Goal: Obtain resource: Download file/media

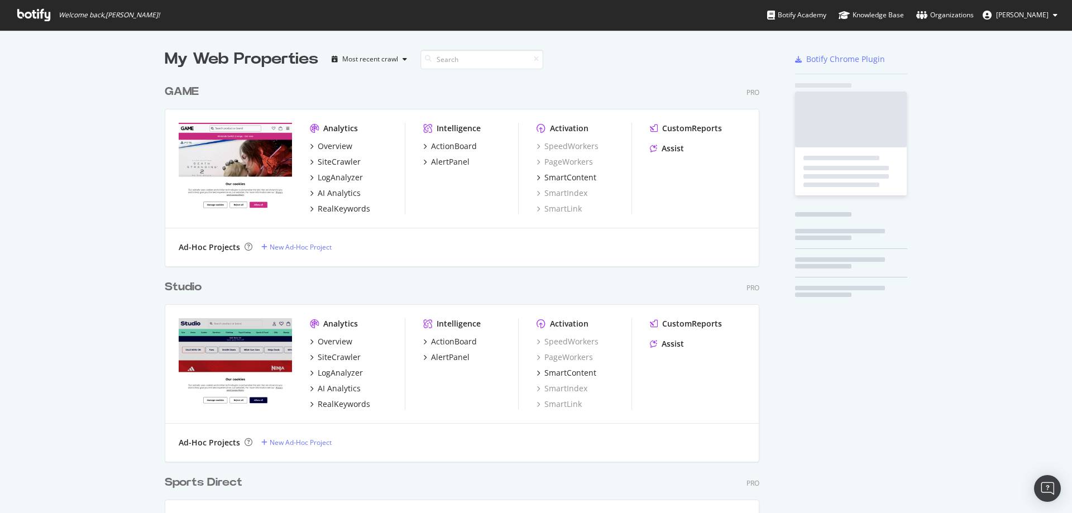
scroll to position [887, 595]
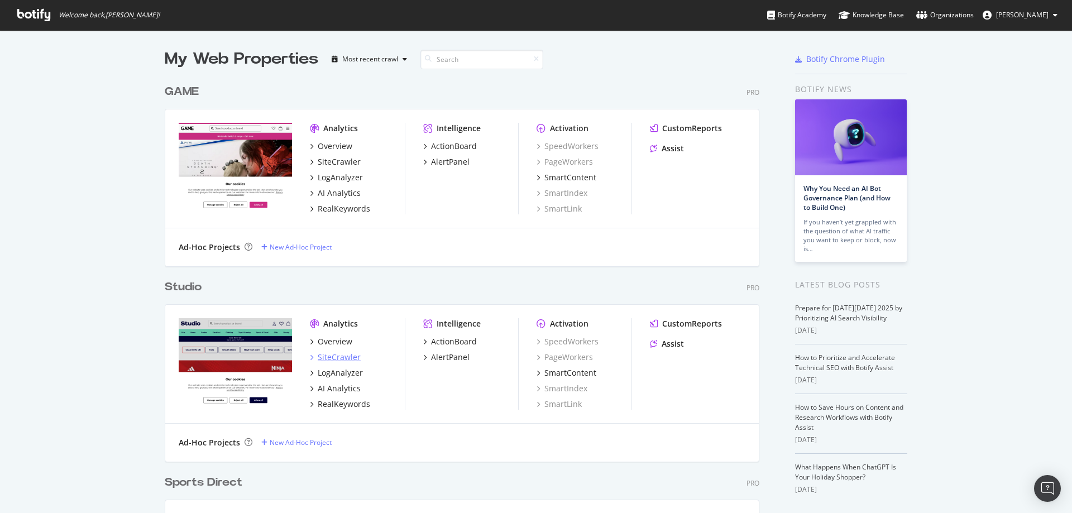
click at [336, 358] on div "SiteCrawler" at bounding box center [339, 357] width 43 height 11
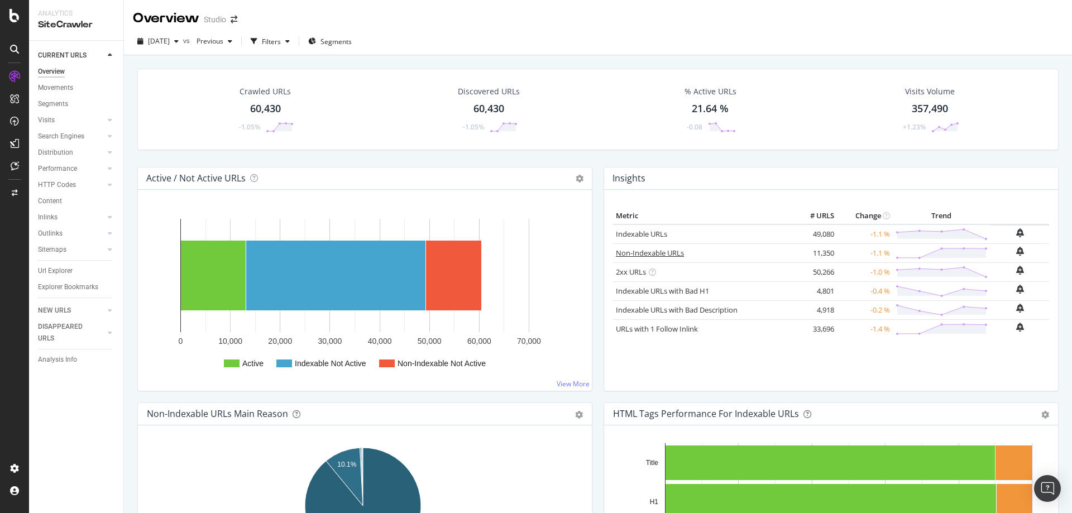
click at [643, 254] on link "Non-Indexable URLs" at bounding box center [650, 253] width 68 height 10
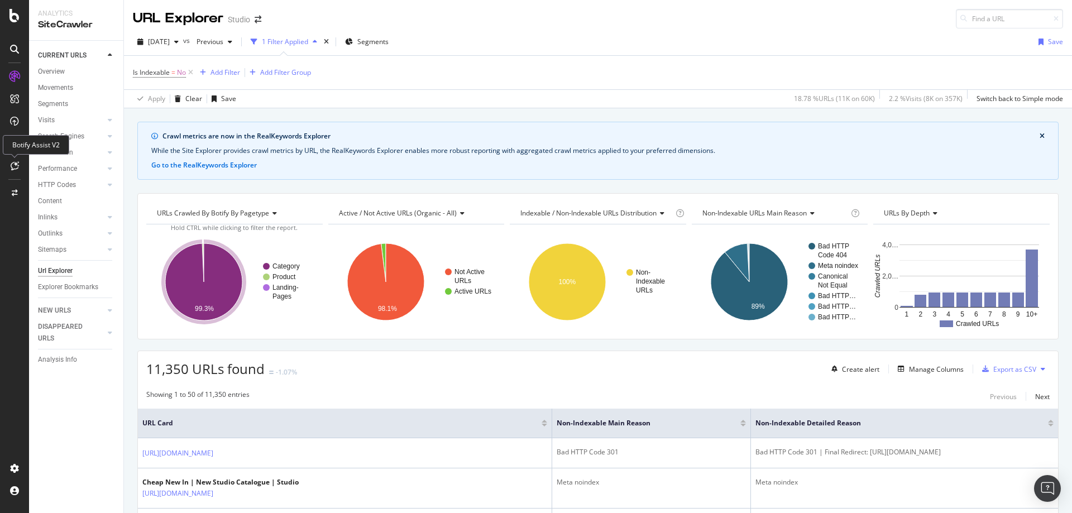
click at [20, 158] on div at bounding box center [15, 166] width 18 height 18
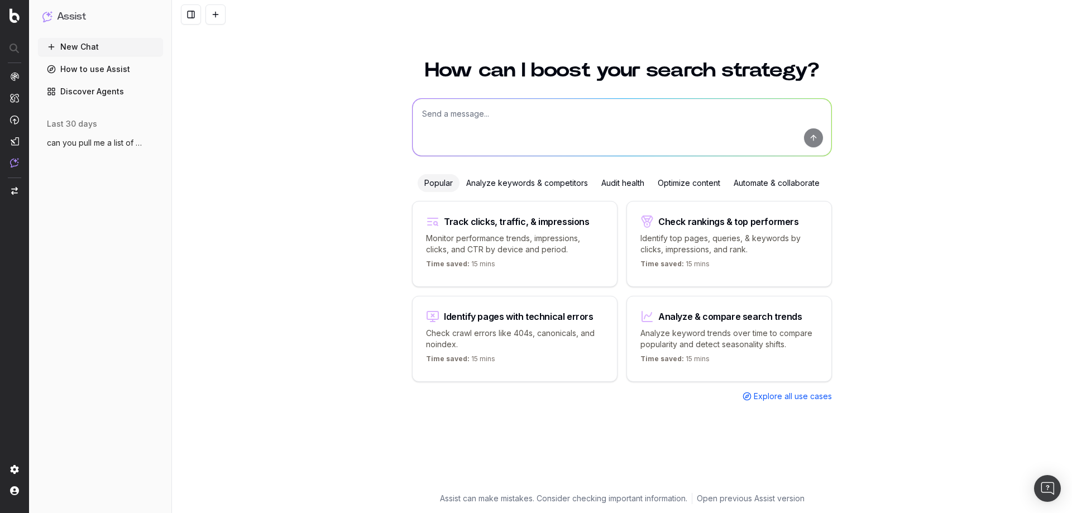
click at [490, 118] on textarea at bounding box center [622, 127] width 419 height 57
type textarea "is there a way that i can export all the page urls that have been crawled"
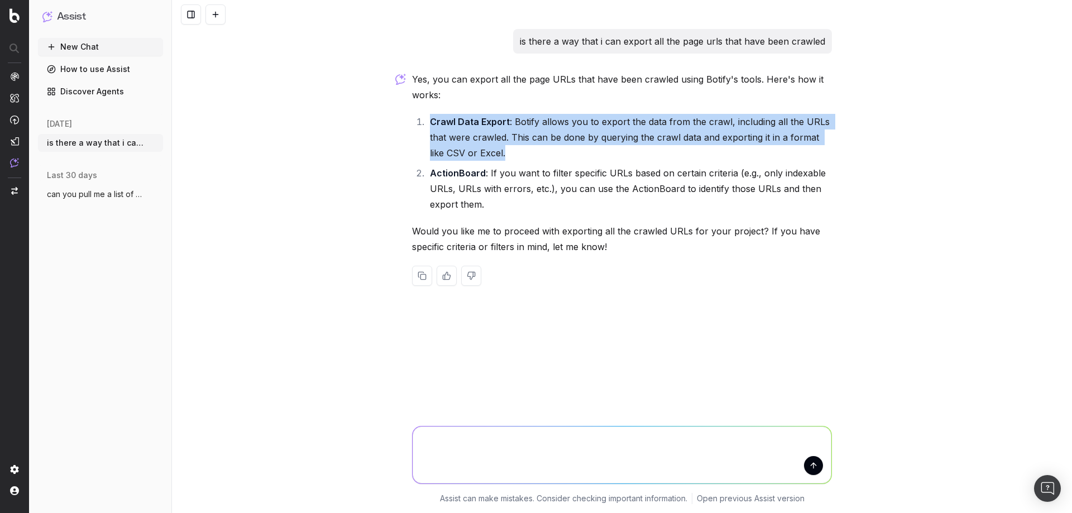
drag, startPoint x: 495, startPoint y: 155, endPoint x: 434, endPoint y: 119, distance: 70.8
click at [431, 118] on li "Crawl Data Export : Botify allows you to export the data from the crawl, includ…" at bounding box center [629, 137] width 405 height 47
copy li "Crawl Data Export : Botify allows you to export the data from the crawl, includ…"
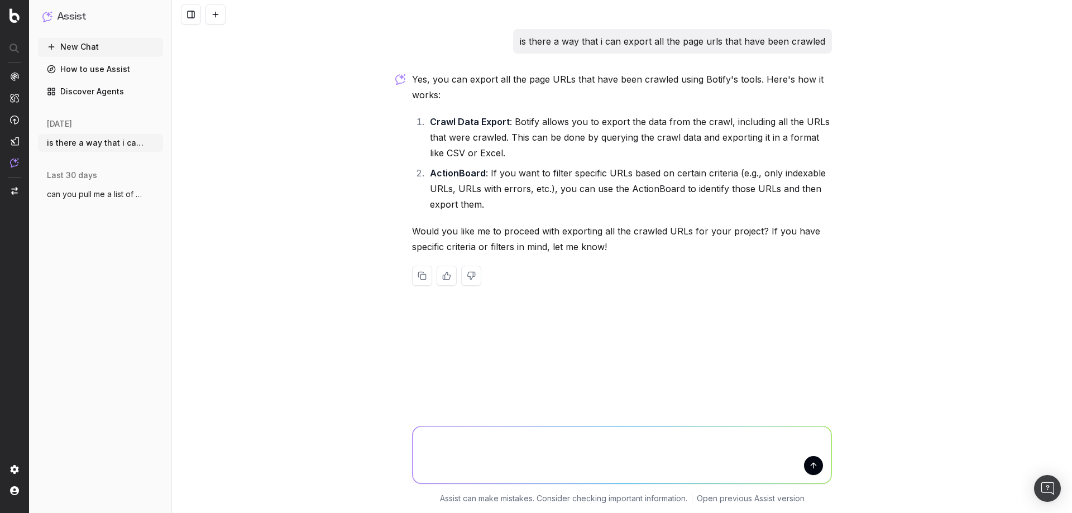
click at [485, 467] on textarea at bounding box center [622, 455] width 419 height 57
type textarea "how do i do this"
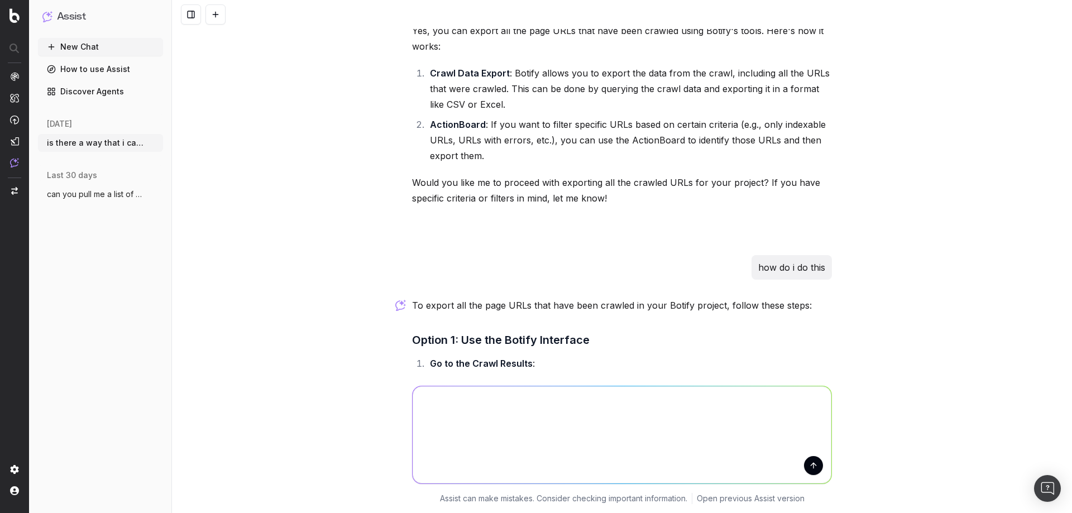
scroll to position [28, 0]
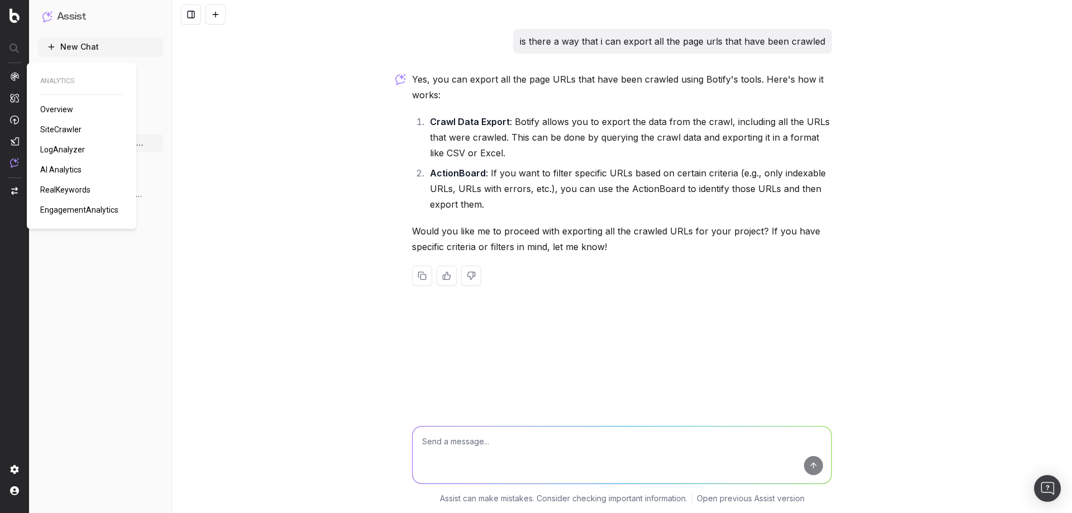
click at [64, 132] on span "SiteCrawler" at bounding box center [60, 129] width 41 height 9
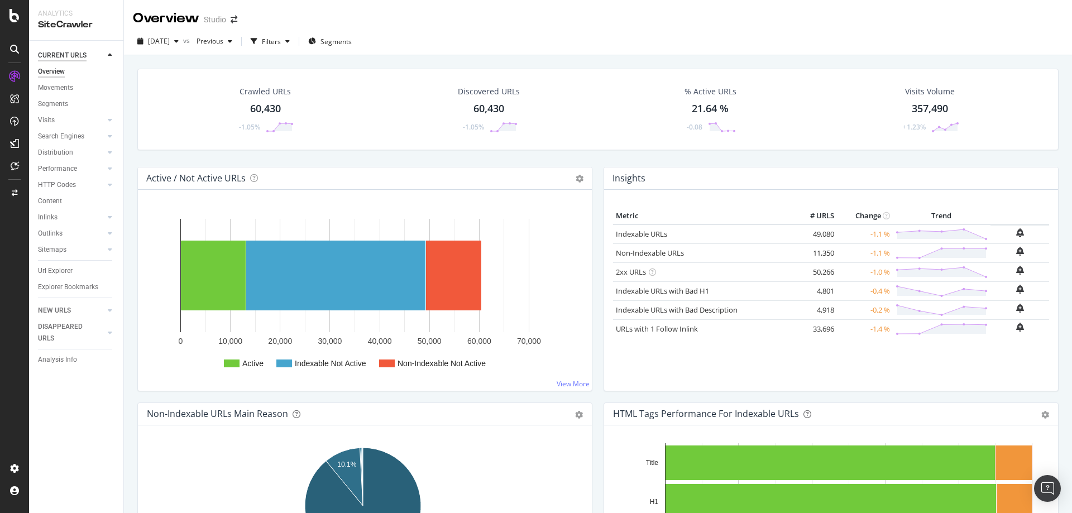
click at [72, 52] on div "CURRENT URLS" at bounding box center [62, 56] width 49 height 12
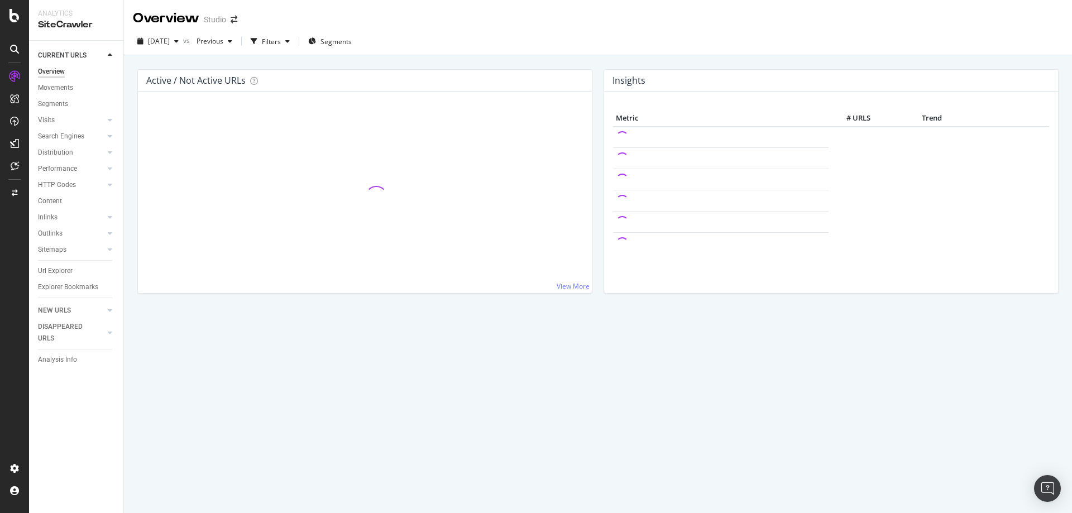
drag, startPoint x: 7, startPoint y: 61, endPoint x: 11, endPoint y: 56, distance: 6.3
click at [11, 57] on div at bounding box center [14, 51] width 27 height 22
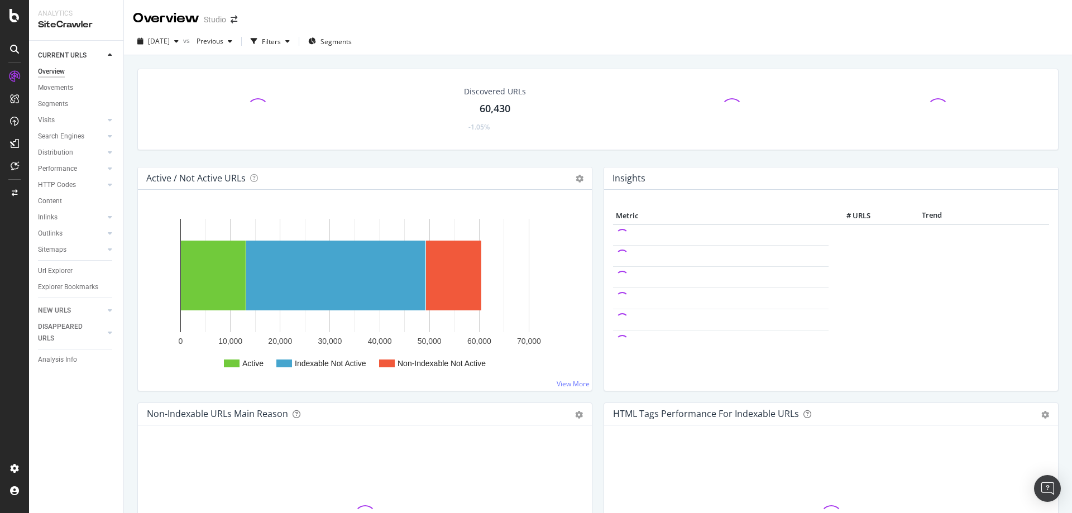
click at [13, 55] on div at bounding box center [15, 49] width 18 height 18
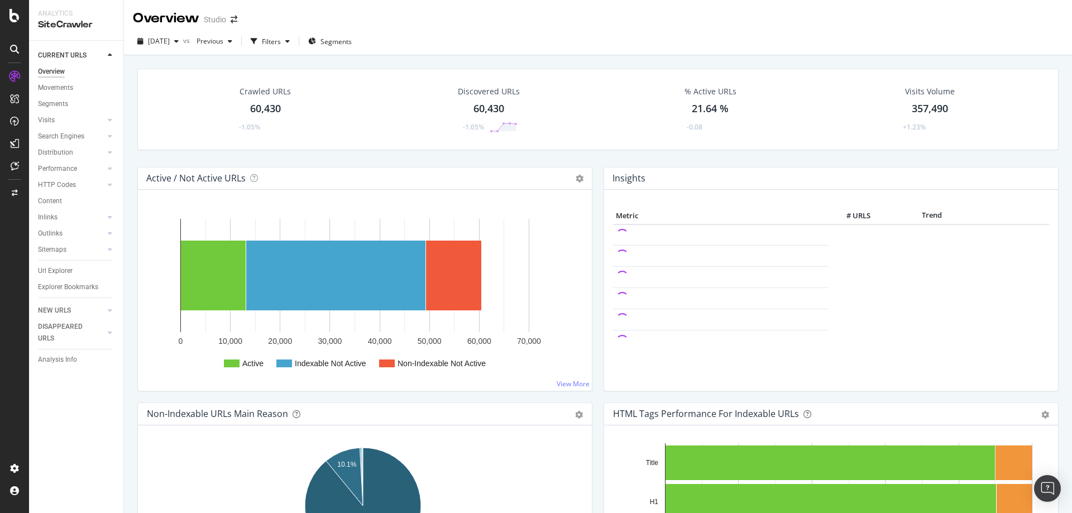
click at [16, 24] on div at bounding box center [14, 256] width 29 height 513
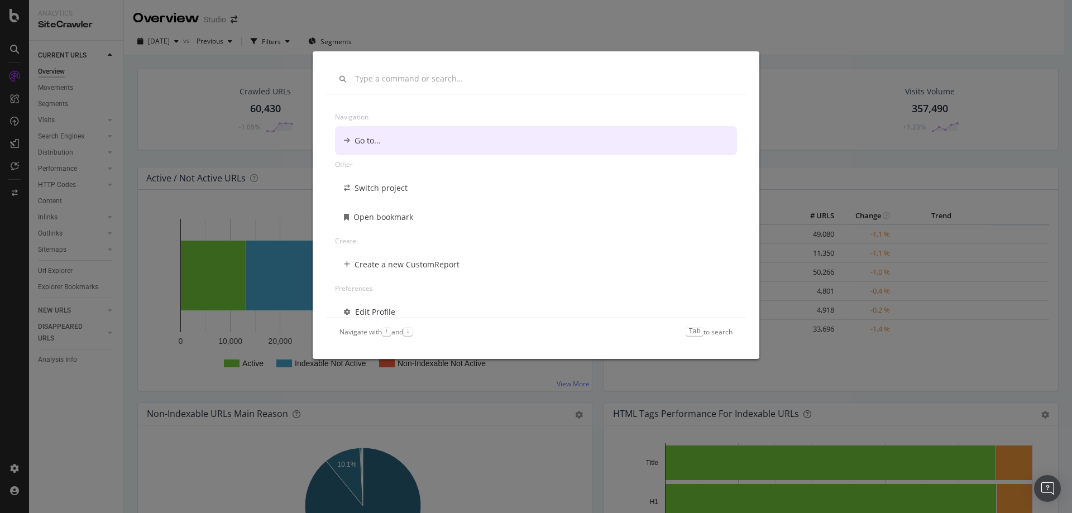
click at [16, 20] on div "Navigation Go to... Other Switch project Open bookmark Create Create a new Cust…" at bounding box center [536, 256] width 1072 height 513
click at [16, 20] on icon at bounding box center [14, 15] width 10 height 13
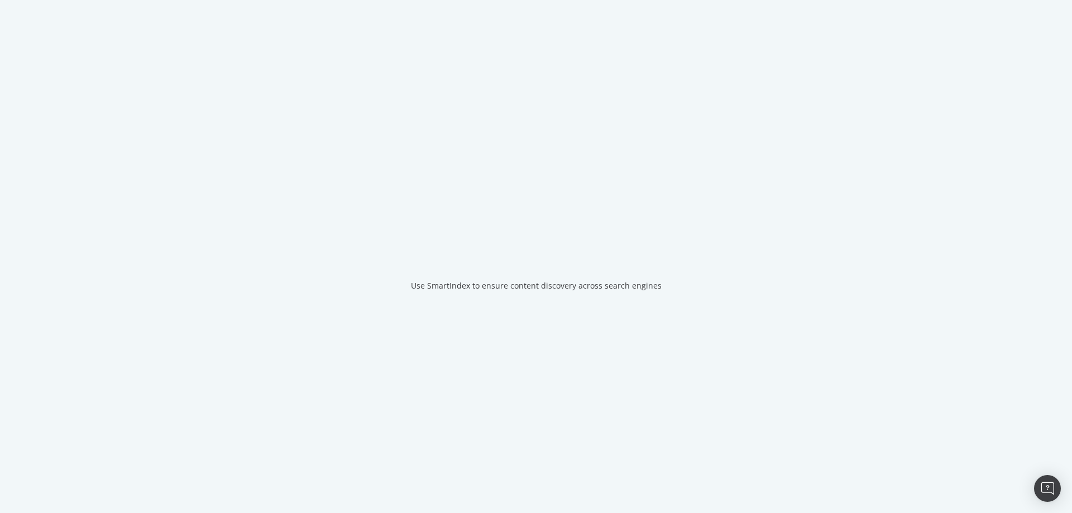
click at [16, 20] on div "Use SmartIndex to ensure content discovery across search engines" at bounding box center [536, 256] width 1072 height 513
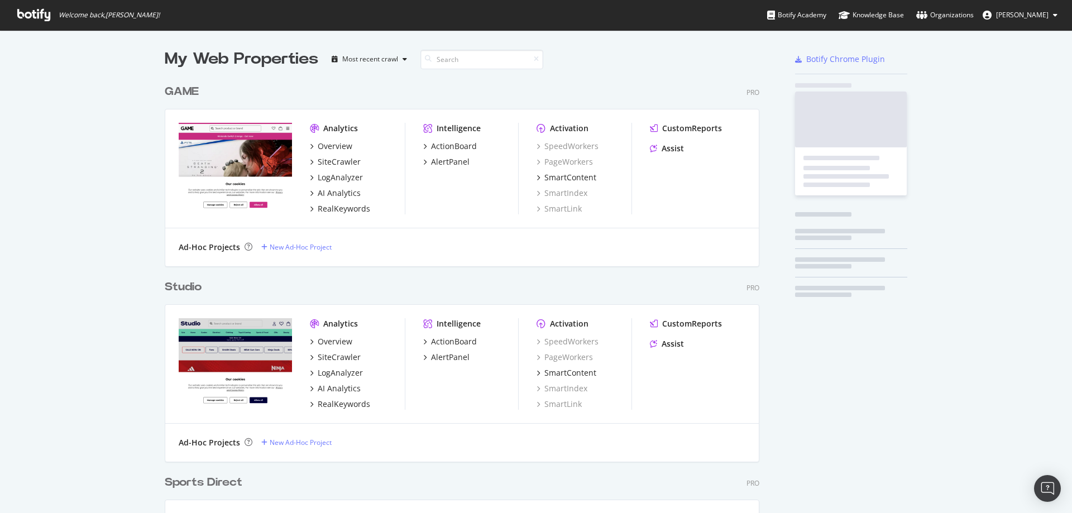
scroll to position [505, 1055]
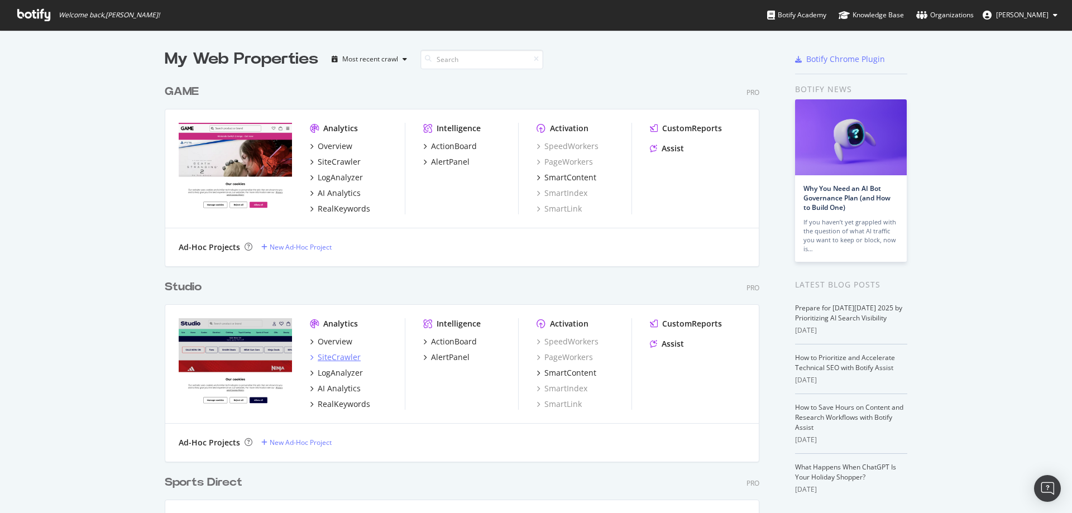
click at [338, 358] on div "SiteCrawler" at bounding box center [339, 357] width 43 height 11
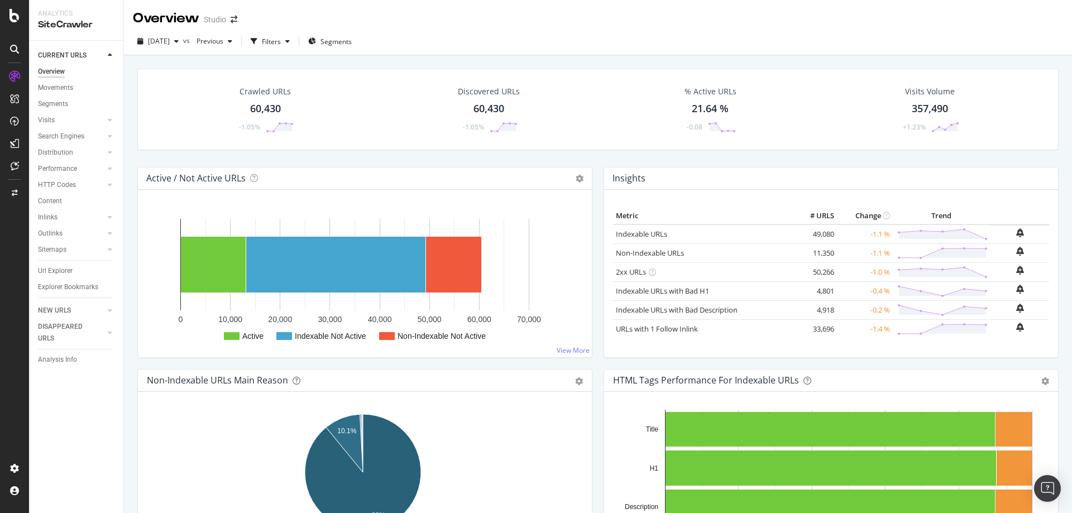
click at [263, 102] on div "60,430" at bounding box center [265, 109] width 31 height 15
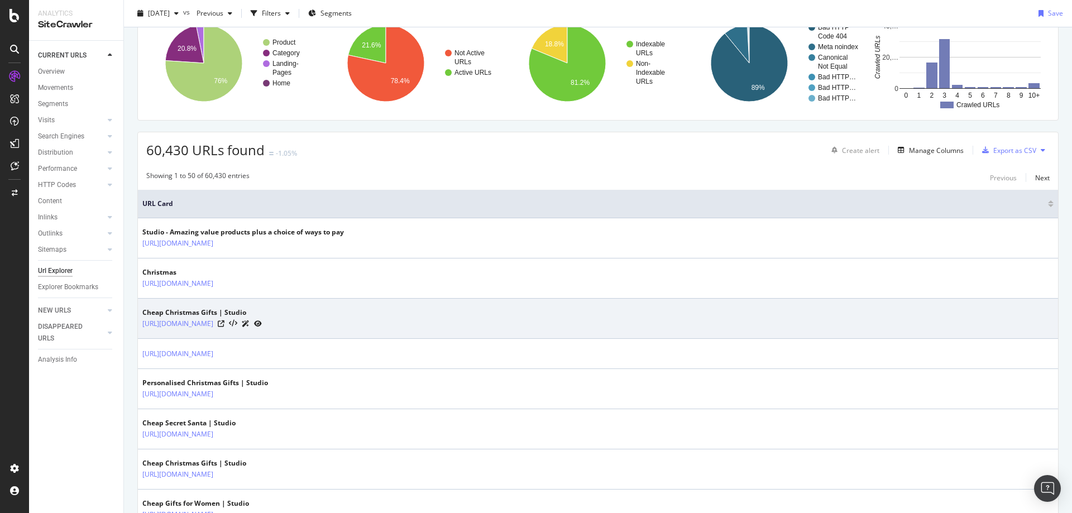
scroll to position [168, 0]
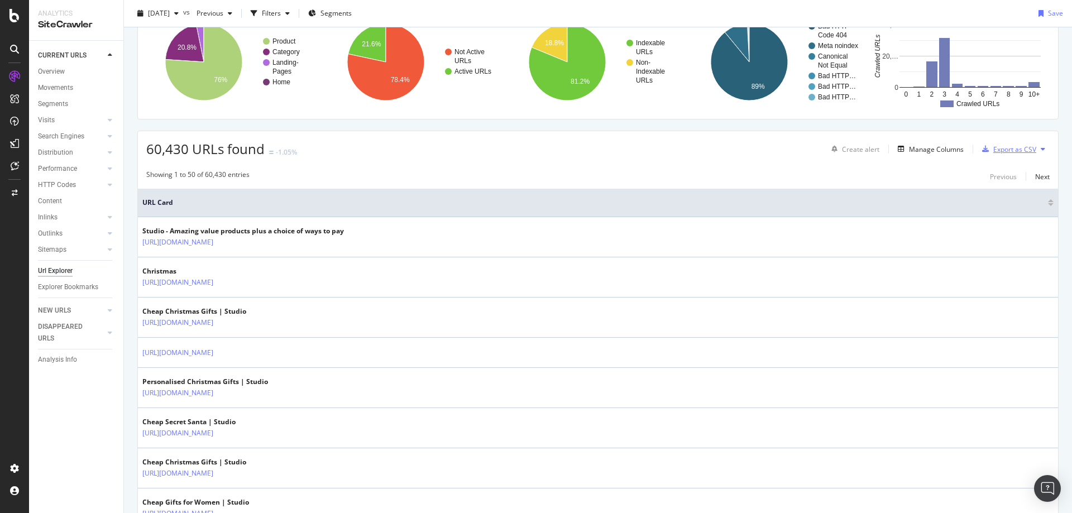
click at [994, 150] on div "Export as CSV" at bounding box center [1014, 149] width 43 height 9
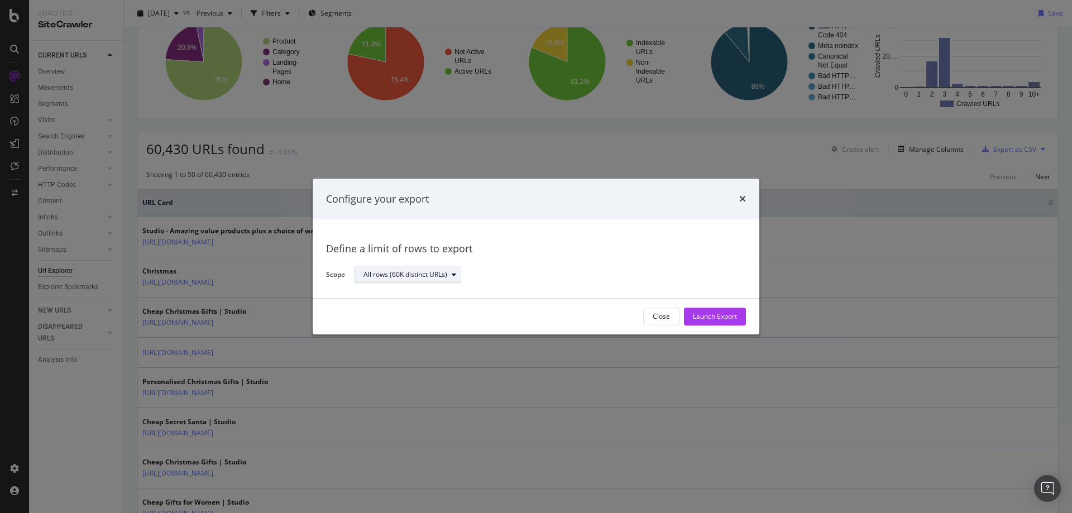
click at [432, 280] on div "All rows (60K distinct URLs)" at bounding box center [412, 275] width 97 height 16
click at [719, 322] on div "Launch Export" at bounding box center [715, 316] width 44 height 17
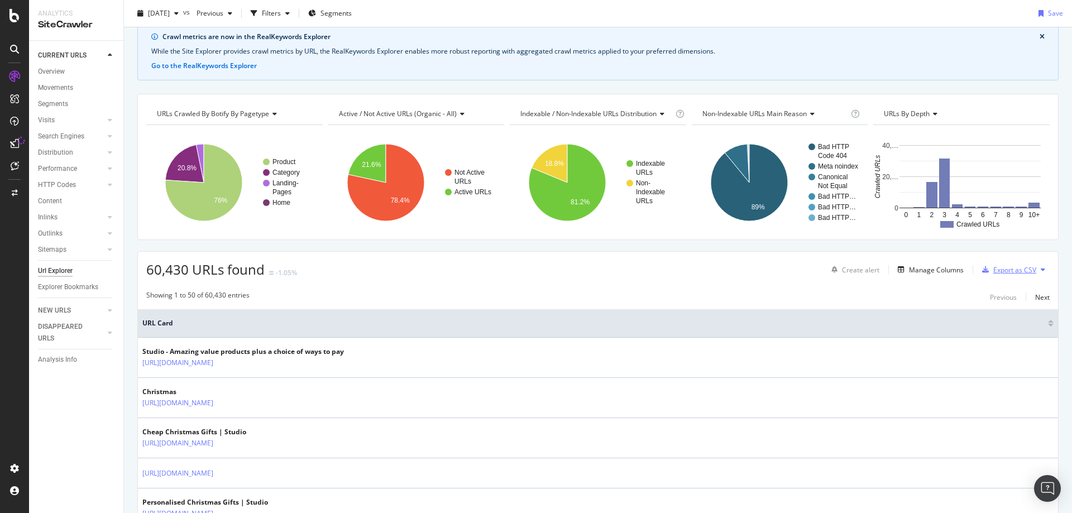
scroll to position [0, 0]
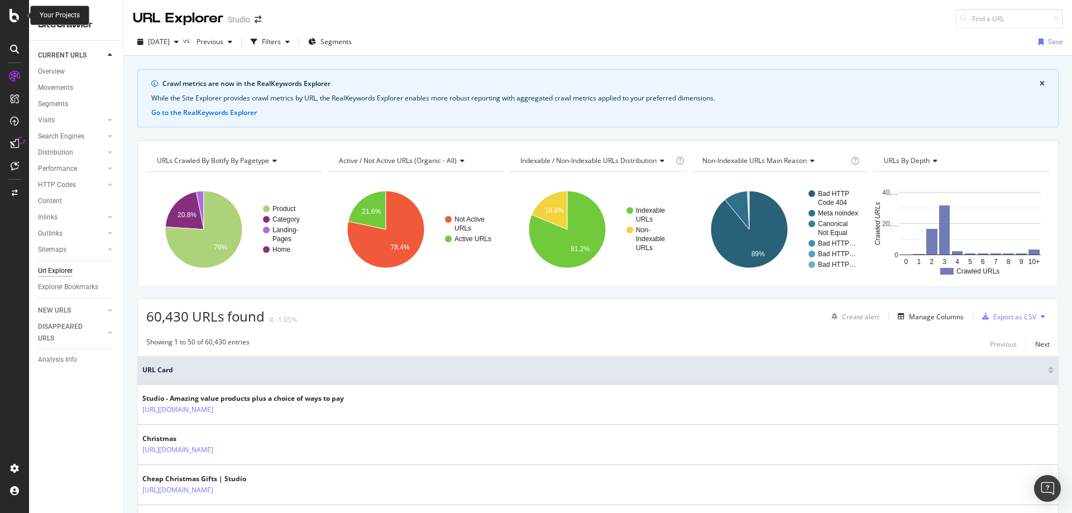
click at [15, 12] on icon at bounding box center [14, 15] width 10 height 13
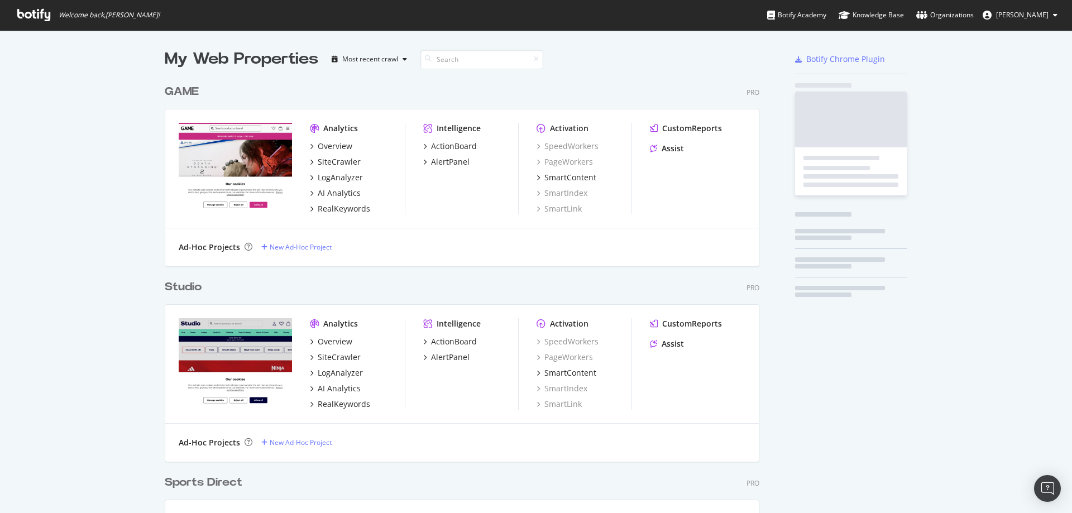
scroll to position [505, 1055]
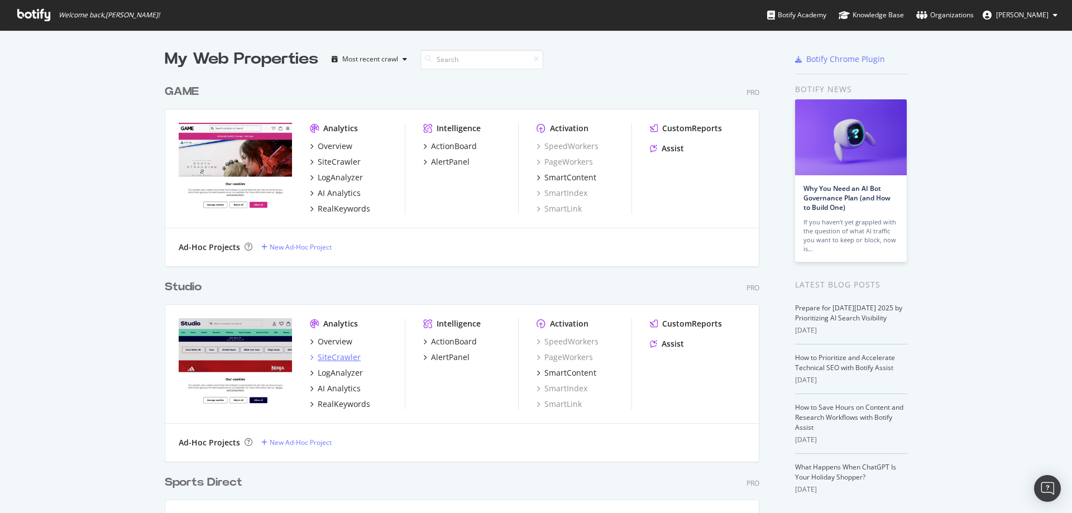
click at [340, 357] on div "SiteCrawler" at bounding box center [339, 357] width 43 height 11
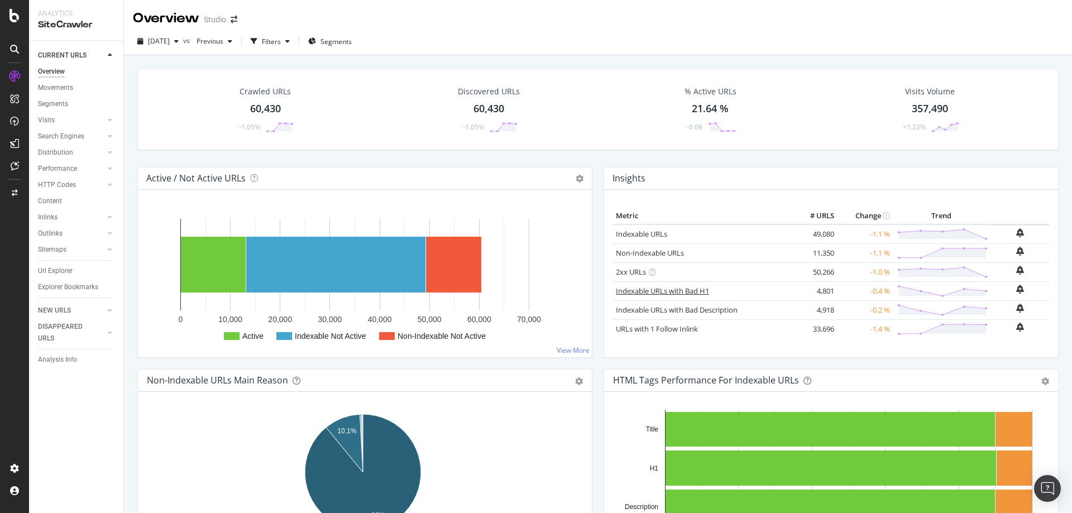
click at [657, 292] on link "Indexable URLs with Bad H1" at bounding box center [662, 291] width 93 height 10
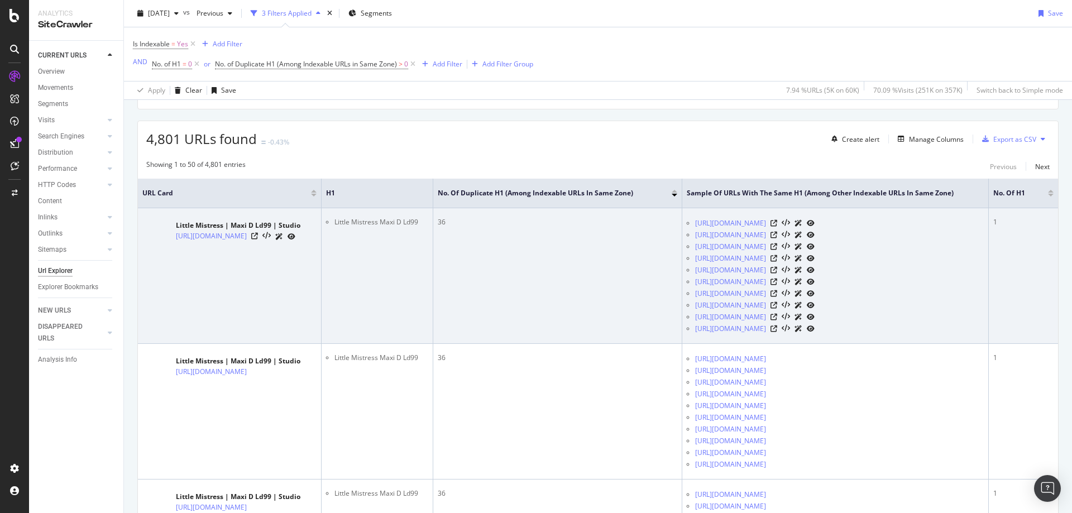
scroll to position [288, 0]
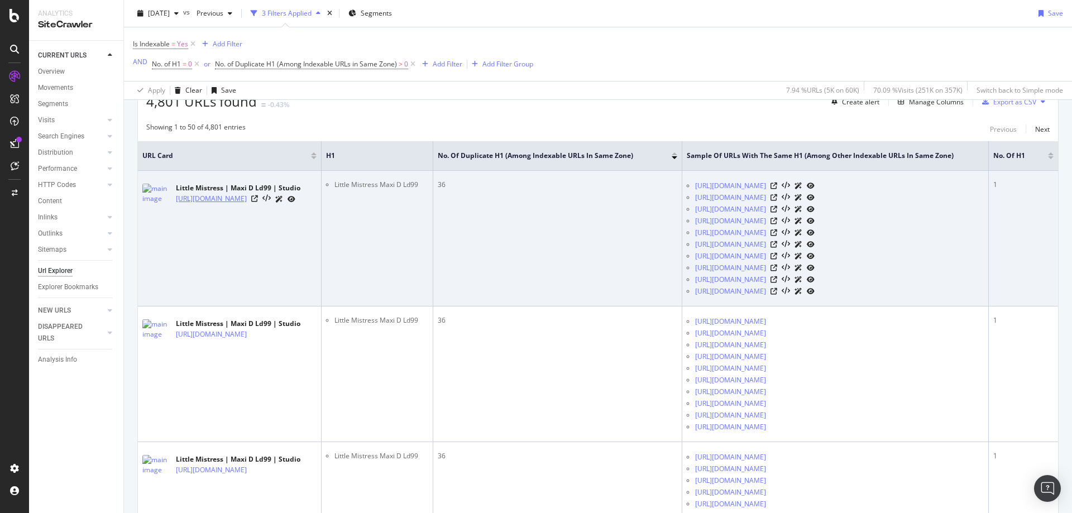
click at [247, 204] on link "[URL][DOMAIN_NAME]" at bounding box center [211, 198] width 71 height 11
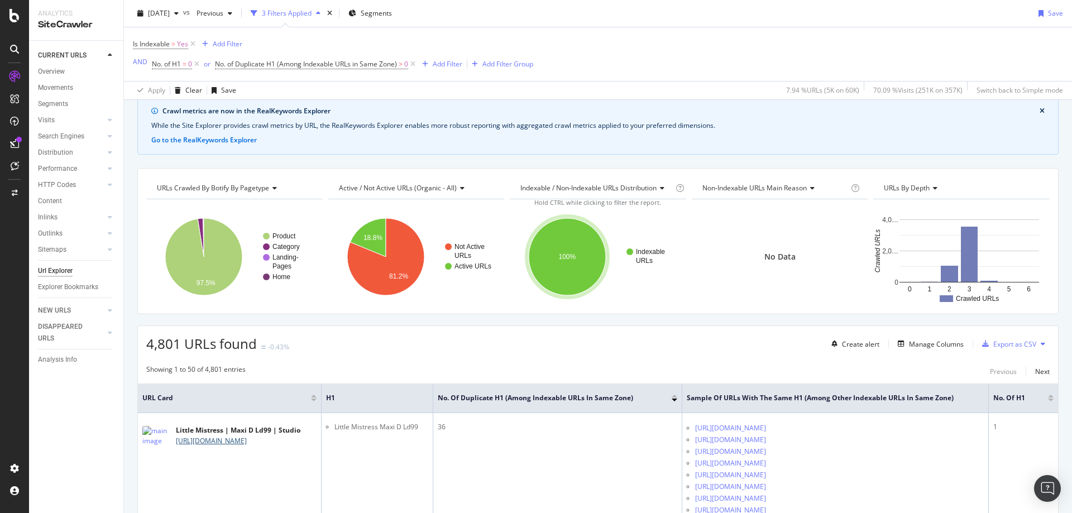
scroll to position [0, 0]
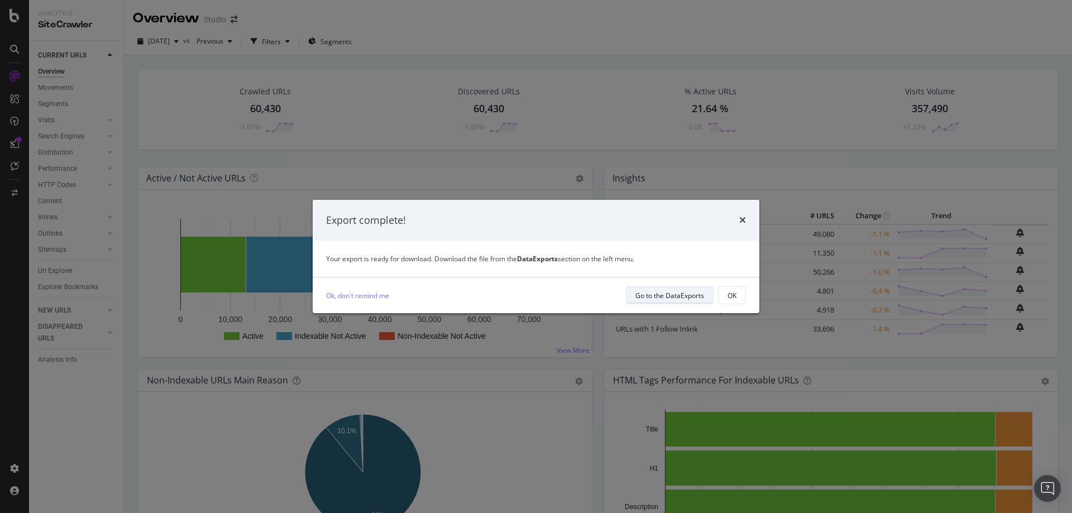
click at [654, 303] on div "Go to the DataExports" at bounding box center [669, 296] width 69 height 16
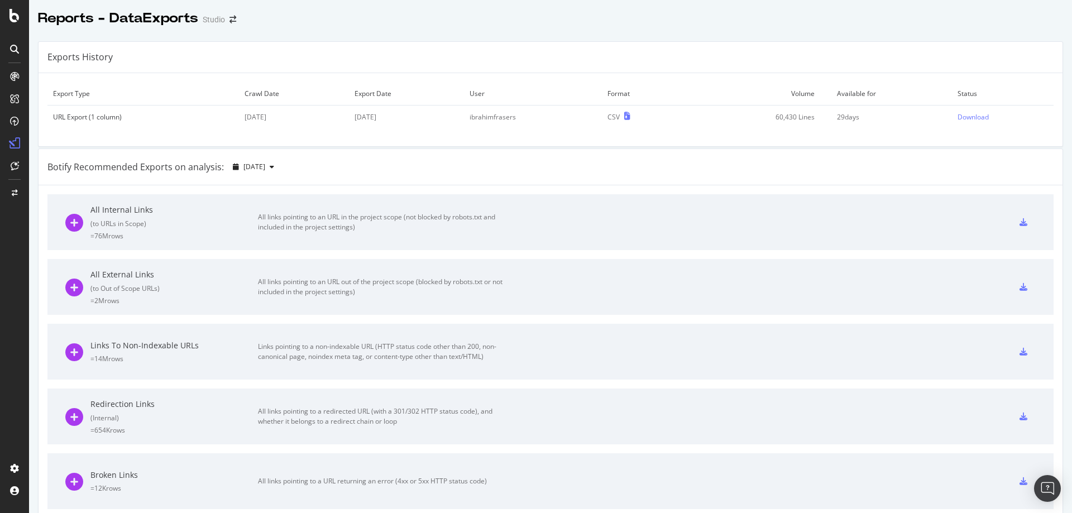
click at [1012, 227] on div at bounding box center [1023, 222] width 25 height 18
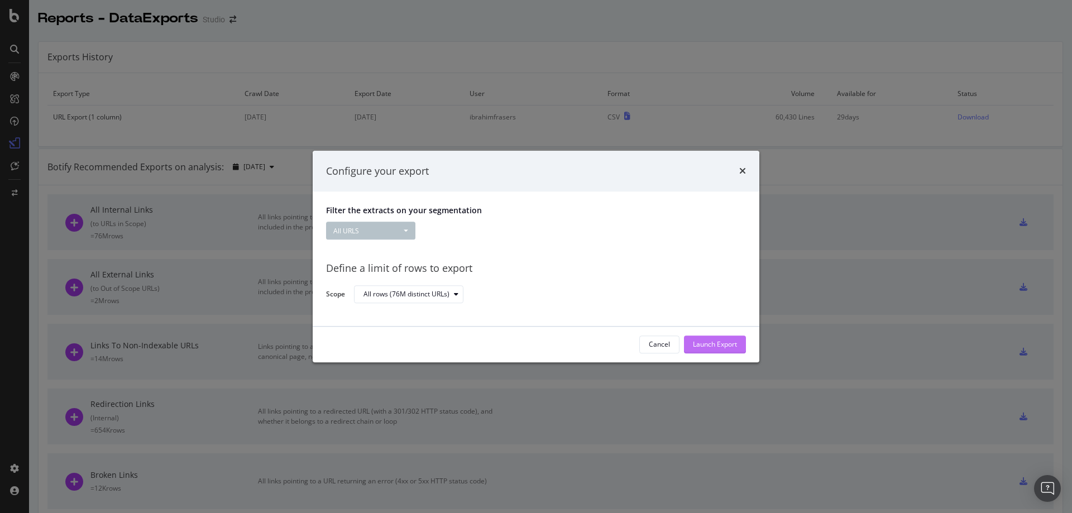
click at [706, 346] on div "Launch Export" at bounding box center [715, 344] width 44 height 9
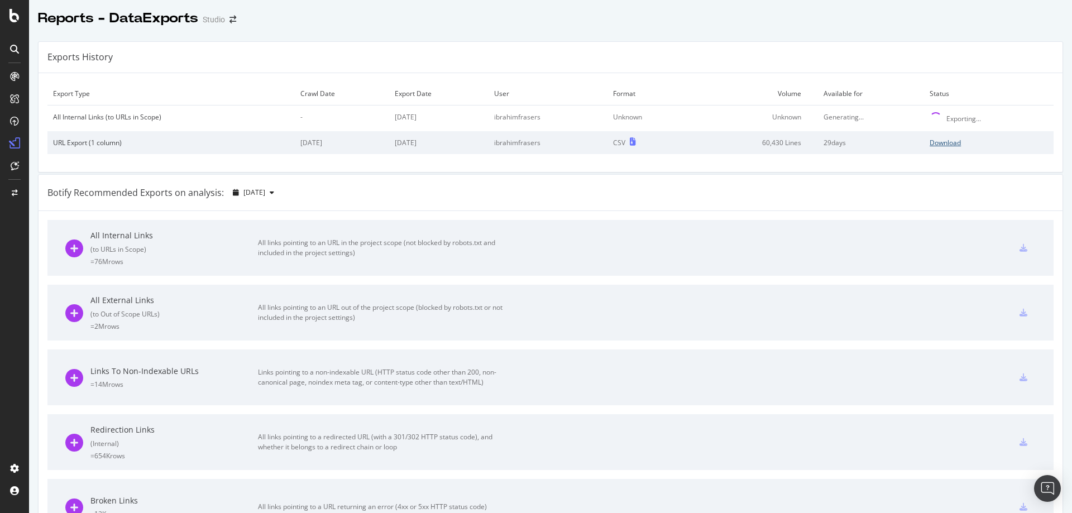
click at [939, 144] on div "Download" at bounding box center [945, 142] width 31 height 9
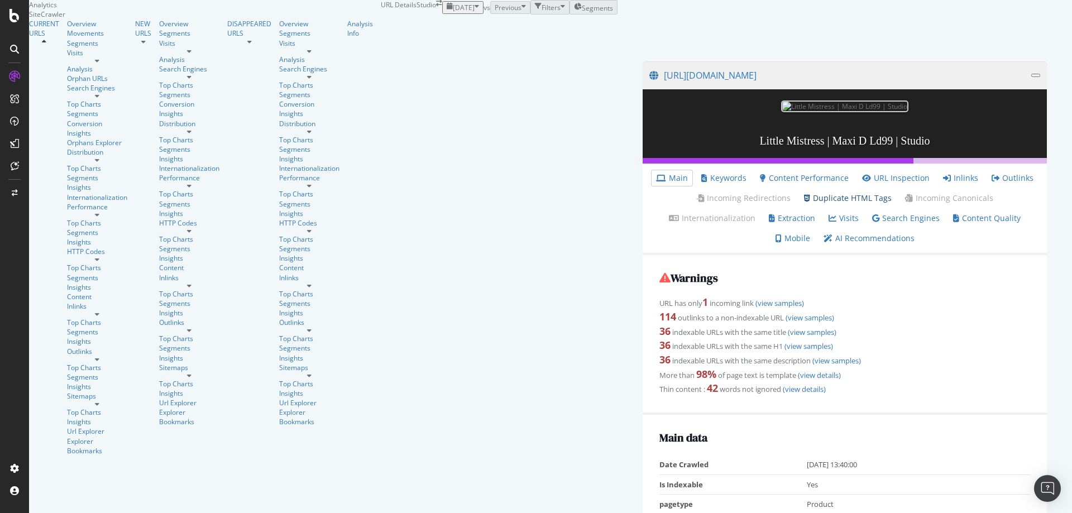
click at [804, 204] on link "Duplicate HTML Tags" at bounding box center [848, 198] width 88 height 11
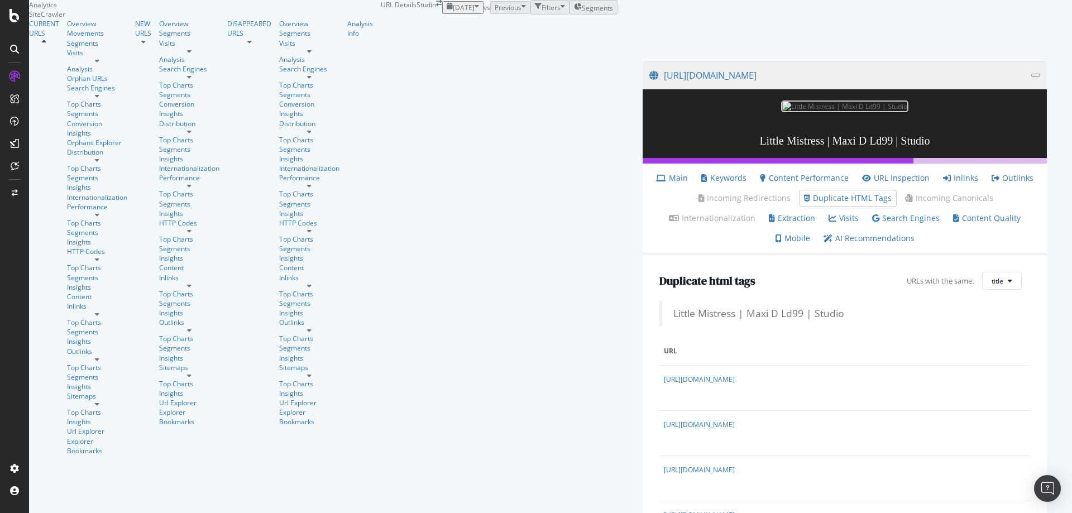
scroll to position [223, 0]
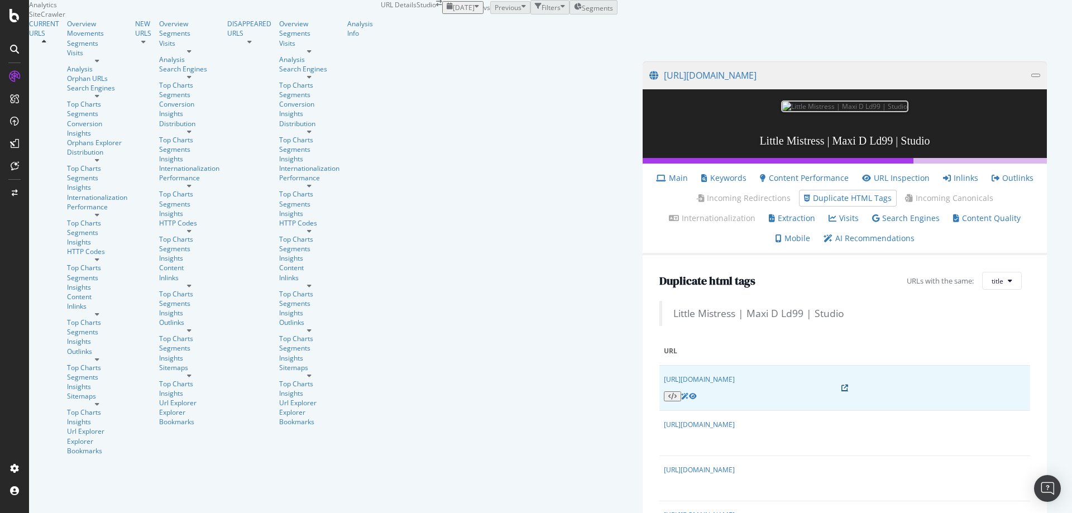
click at [841, 385] on icon at bounding box center [844, 388] width 7 height 7
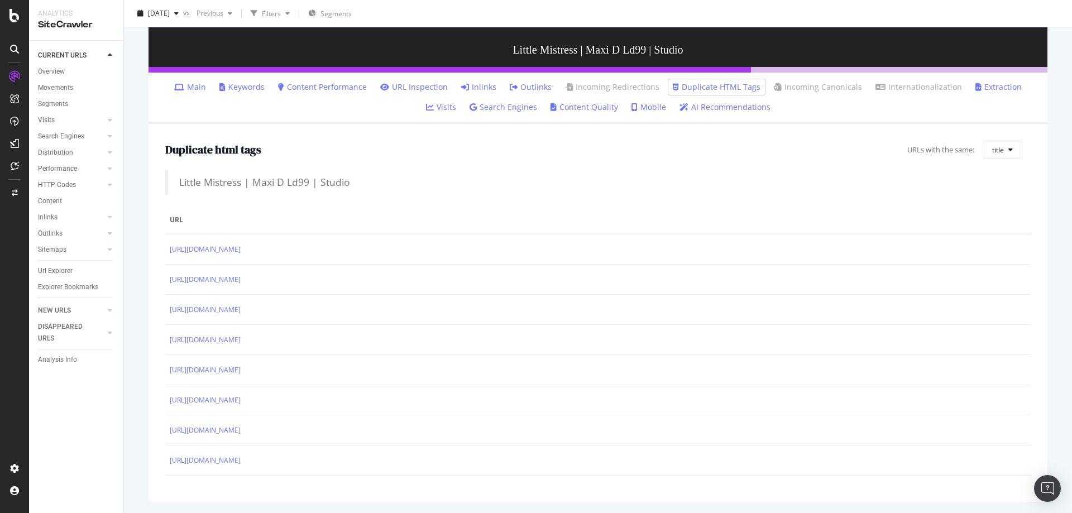
scroll to position [304, 0]
click at [59, 169] on div "Performance" at bounding box center [57, 169] width 39 height 12
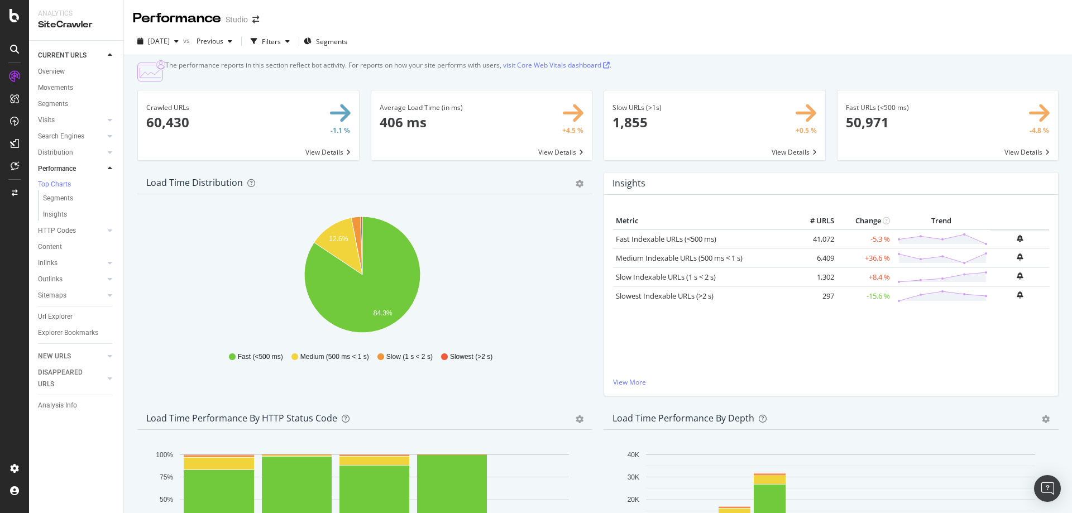
click at [173, 121] on span at bounding box center [248, 125] width 221 height 70
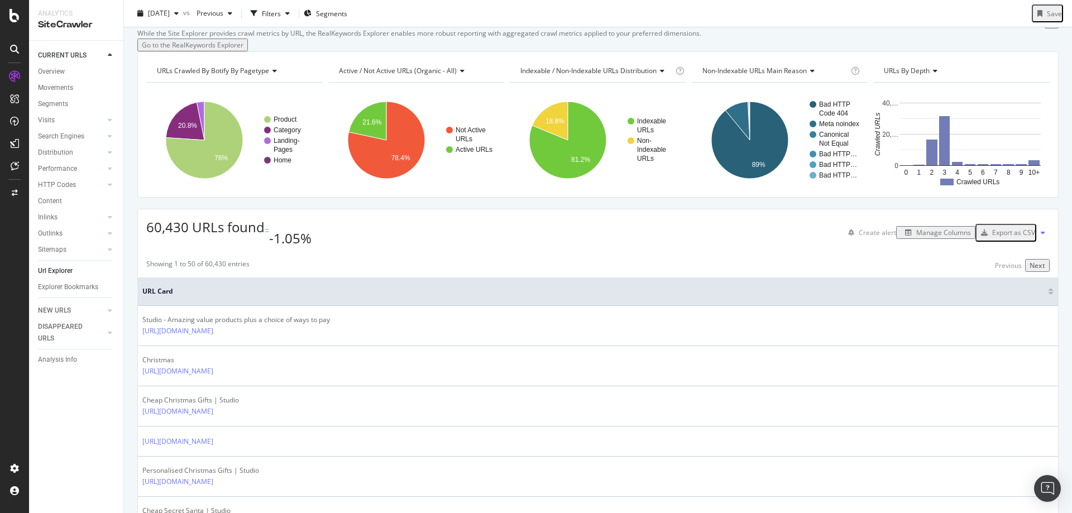
scroll to position [56, 0]
